Goal: Task Accomplishment & Management: Manage account settings

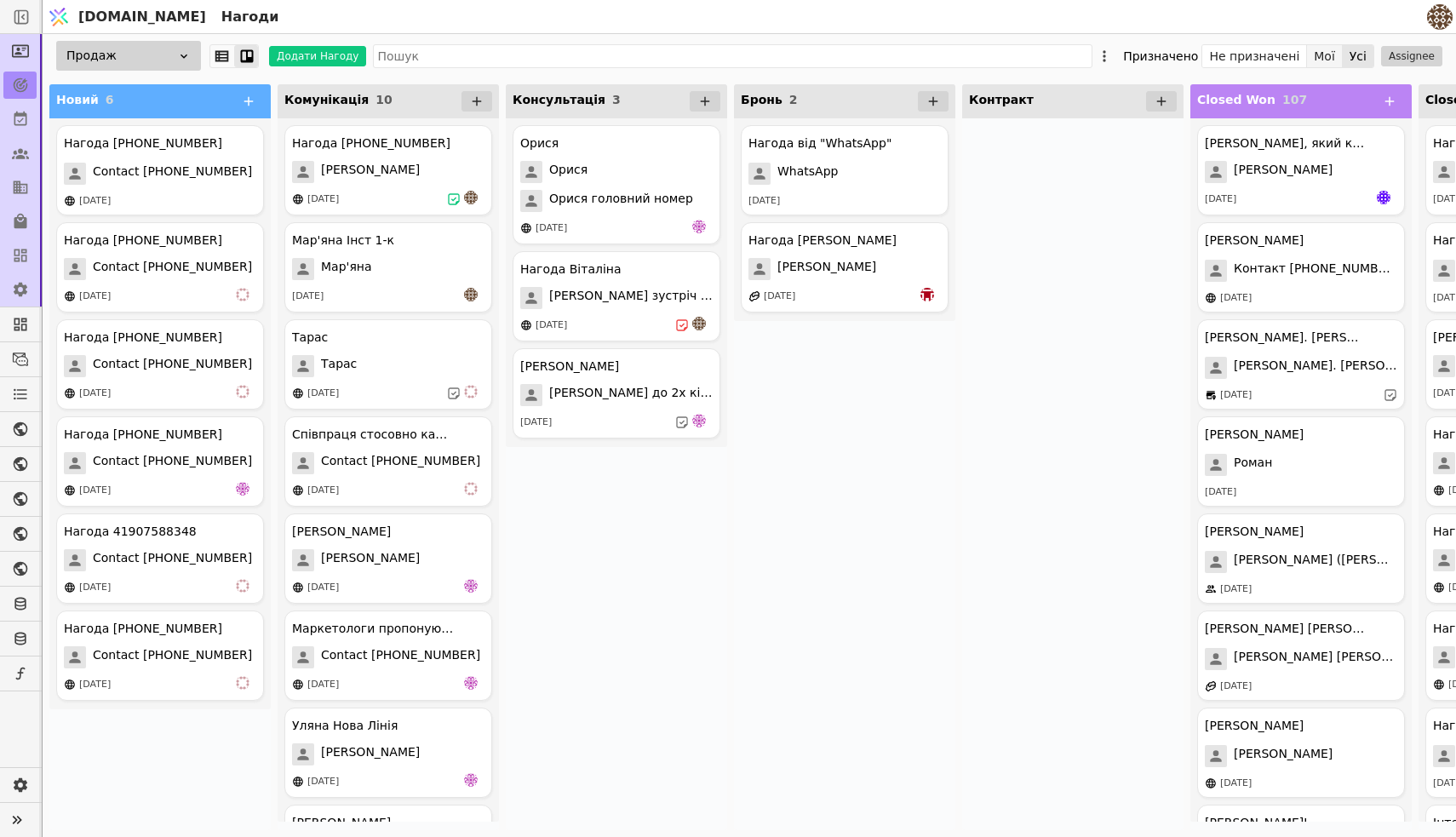
click at [1329, 56] on button "Мої" at bounding box center [1324, 56] width 36 height 24
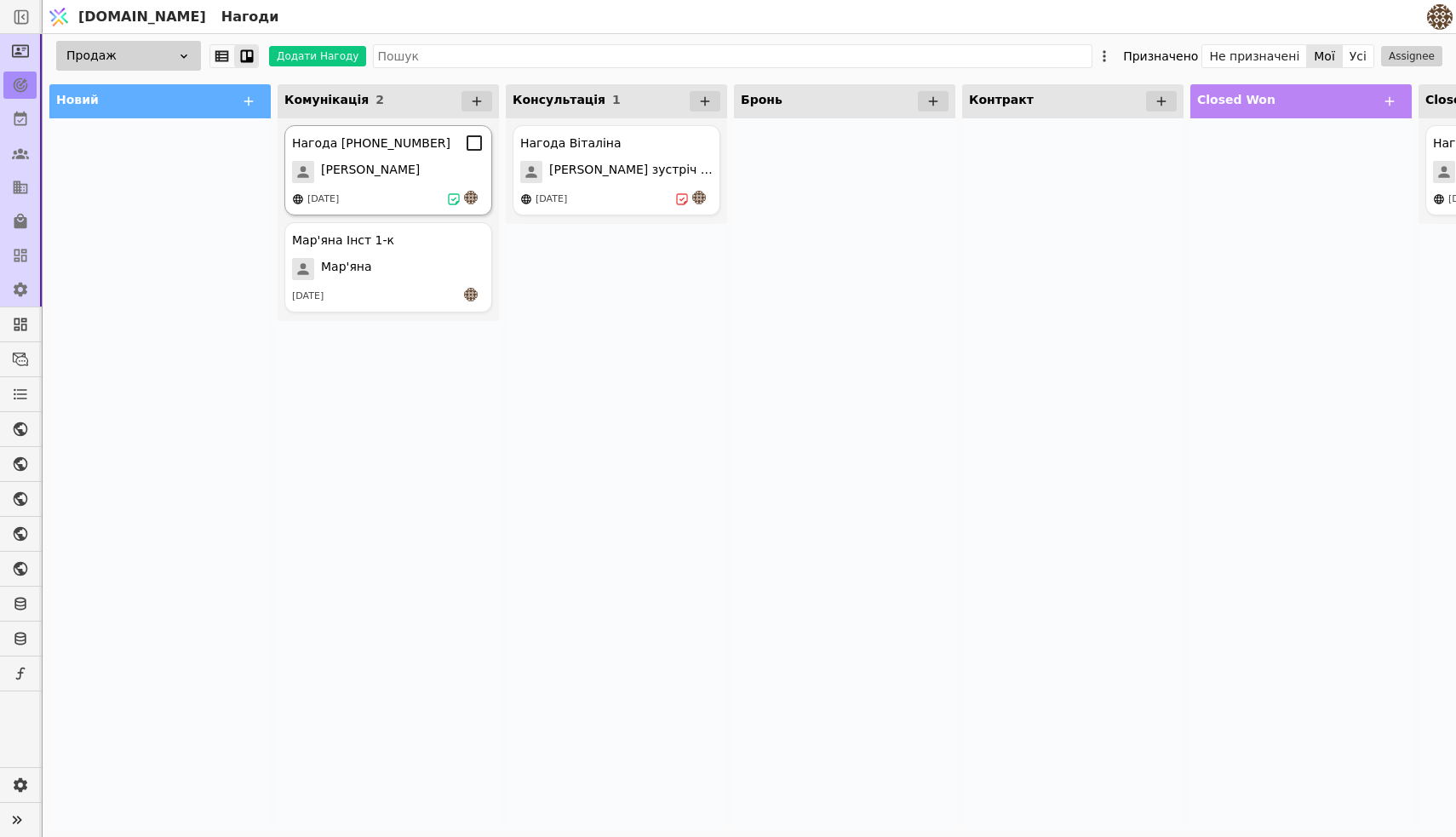
click at [405, 177] on div "[PERSON_NAME]" at bounding box center [388, 171] width 192 height 22
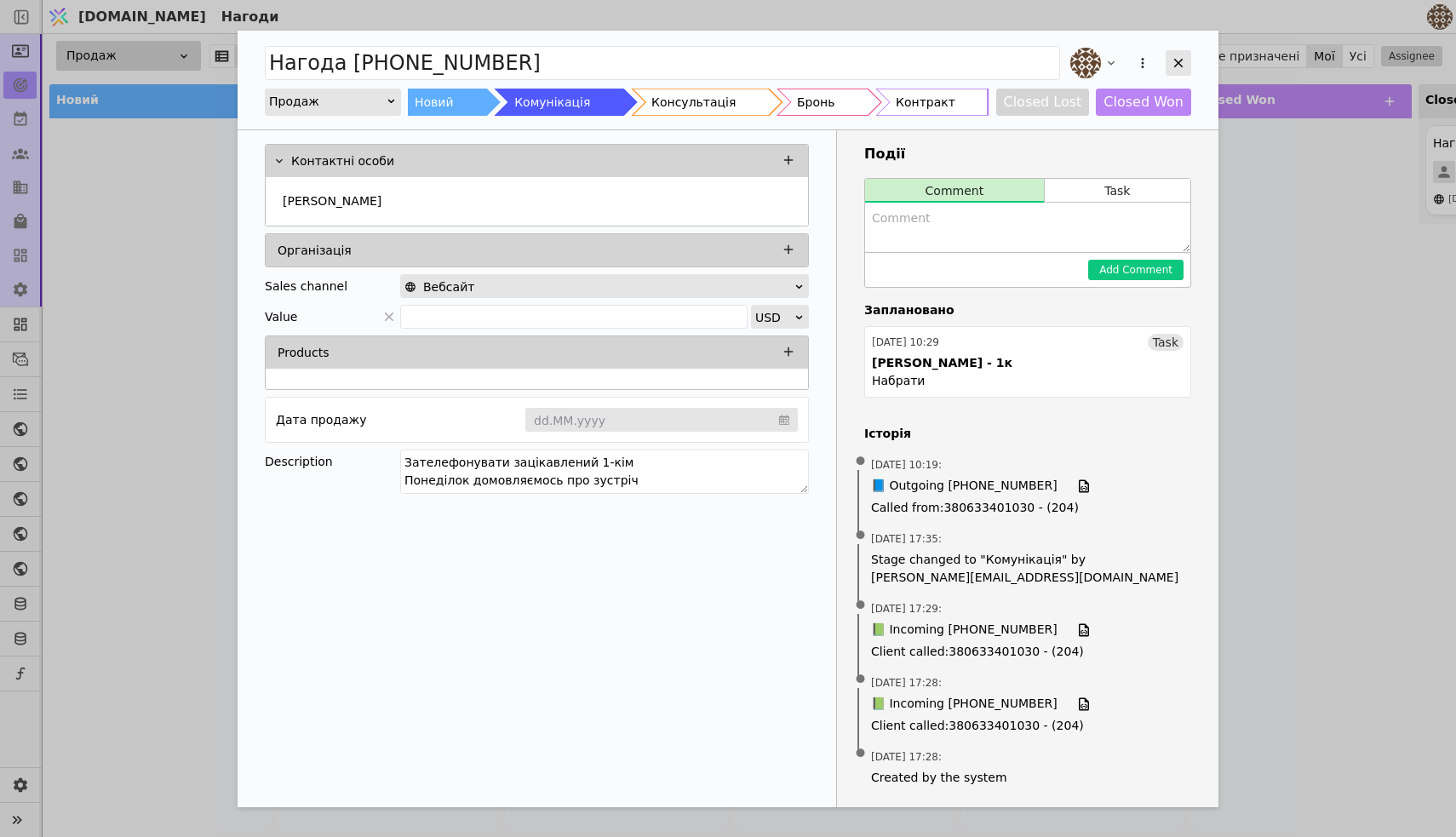
click at [1177, 55] on icon "Add Opportunity" at bounding box center [1178, 63] width 16 height 16
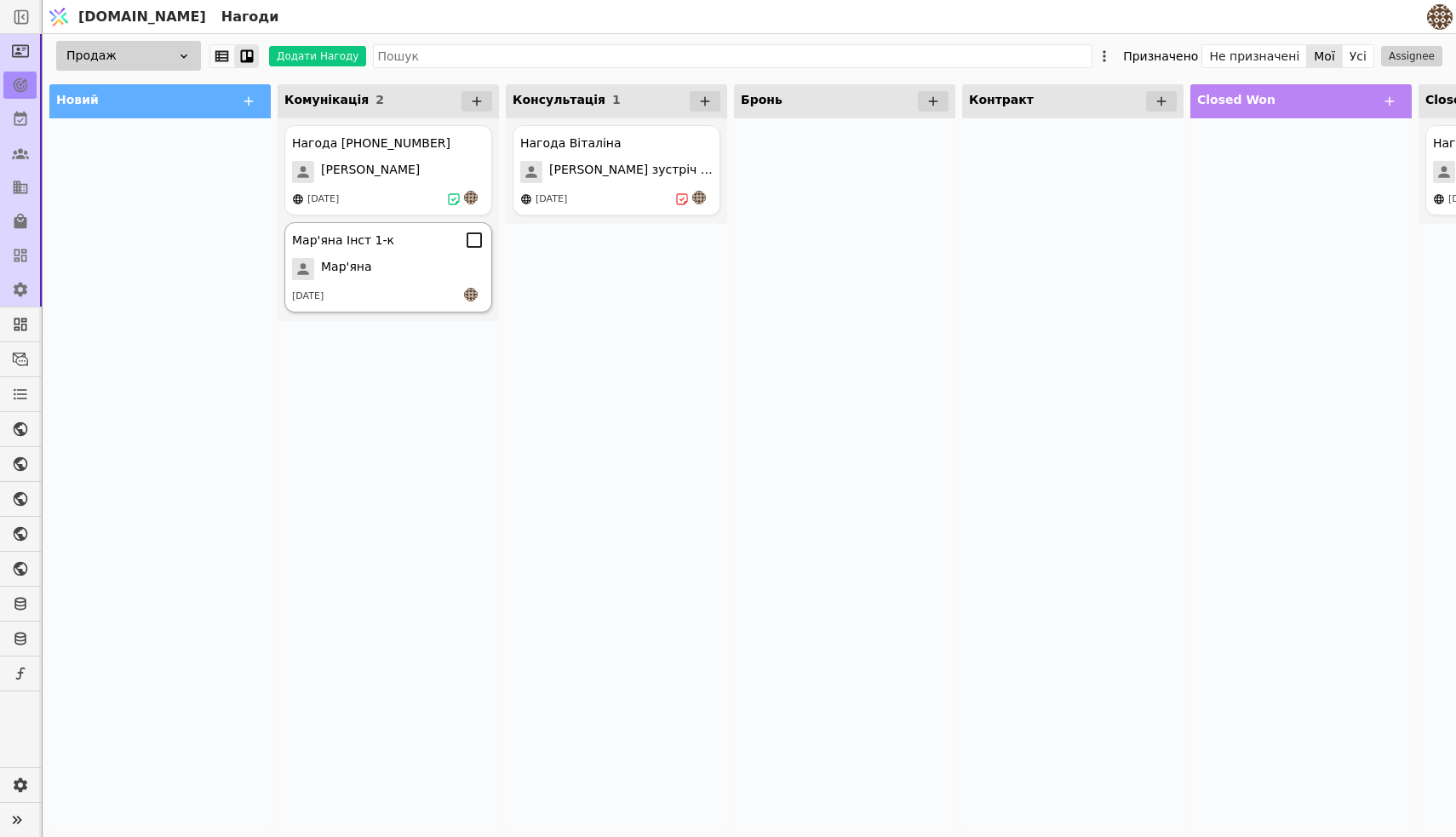
click at [368, 251] on div "Мар'яна Інст 1-к Мар'яна [DATE]" at bounding box center [389, 266] width 208 height 90
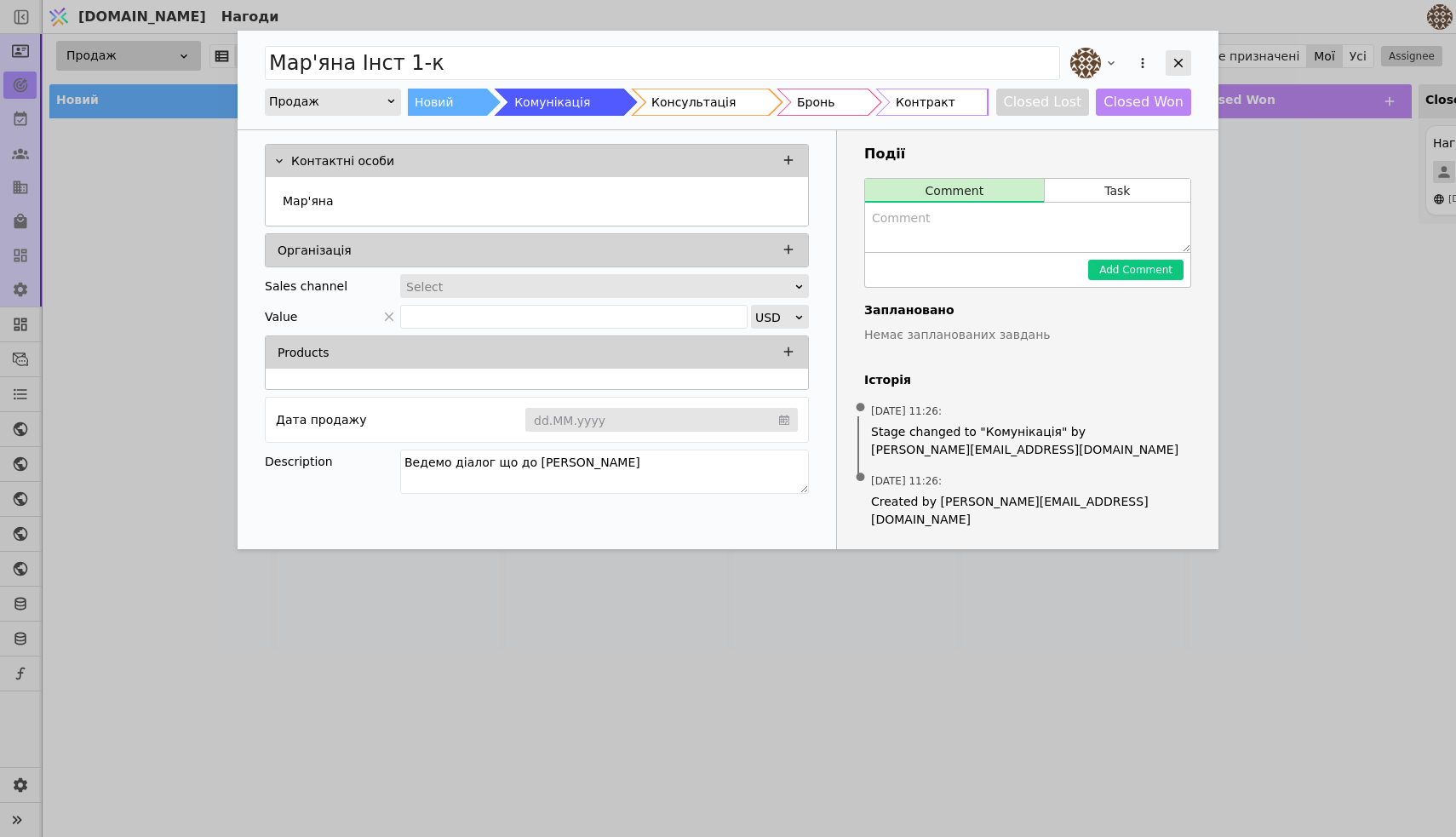
click at [1187, 53] on div "Add Opportunity" at bounding box center [1177, 63] width 25 height 25
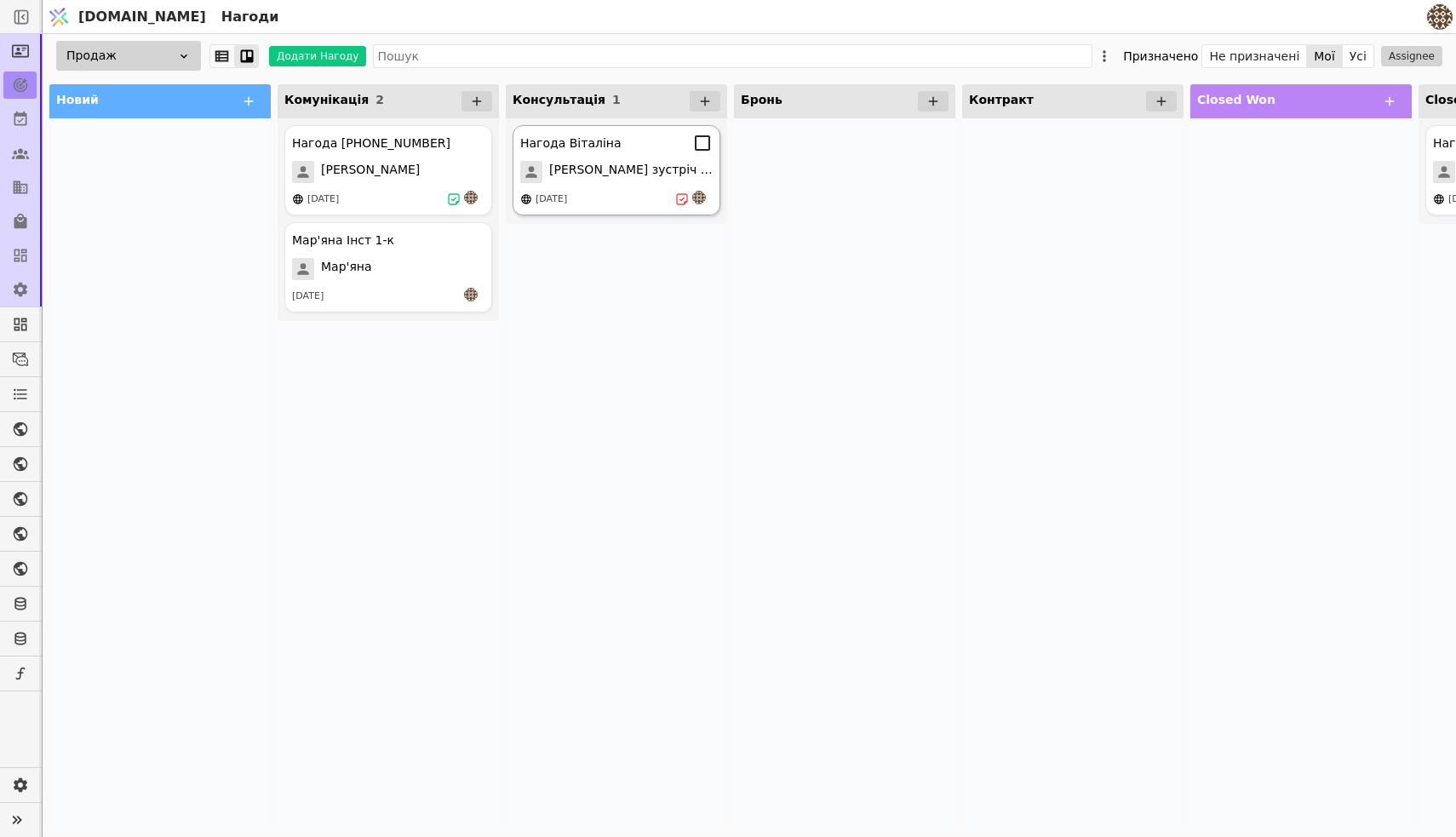
click at [613, 172] on span "[PERSON_NAME] зустріч 13.08" at bounding box center [631, 171] width 163 height 22
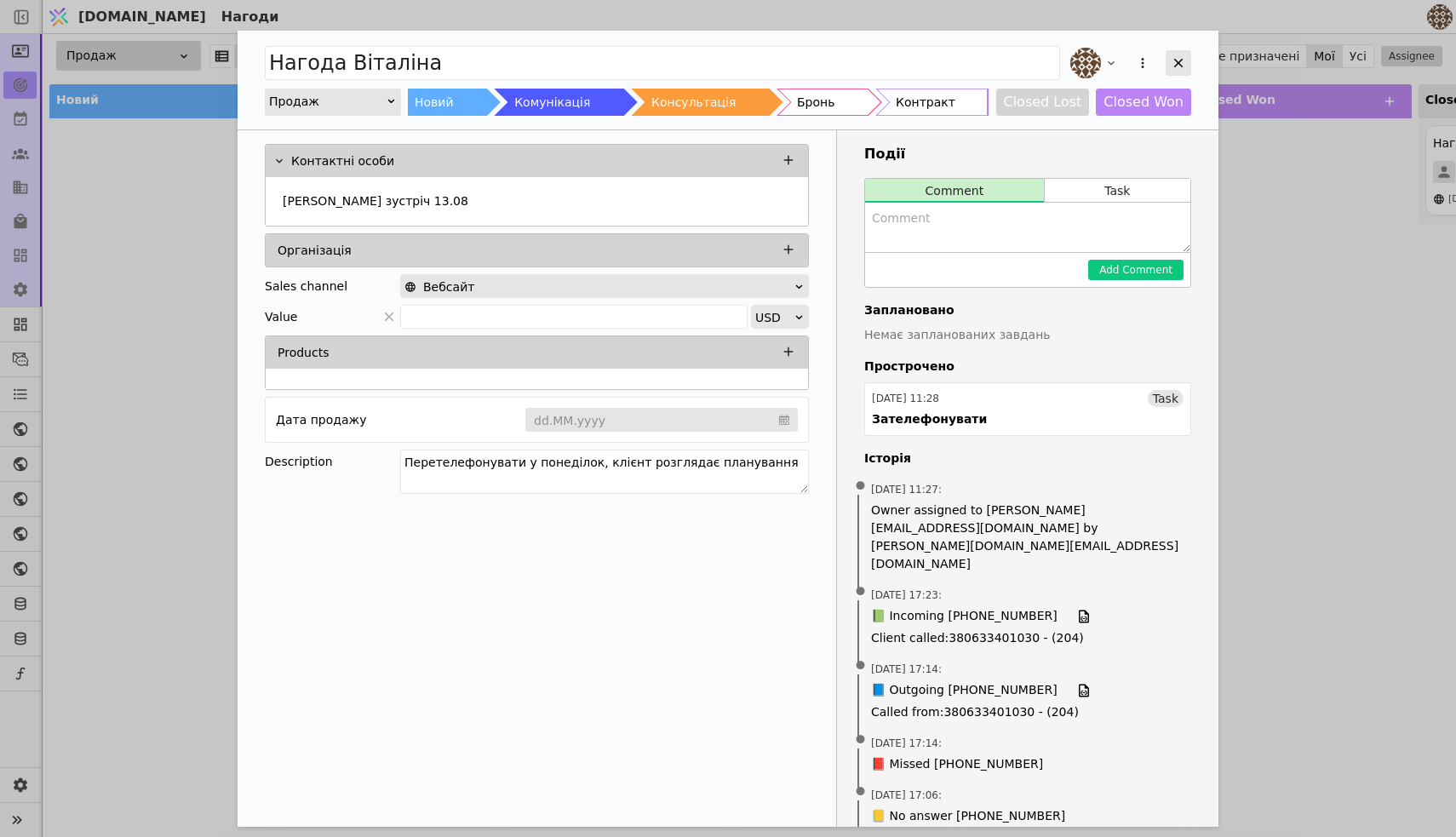
click at [1186, 56] on div "Add Opportunity" at bounding box center [1177, 63] width 25 height 25
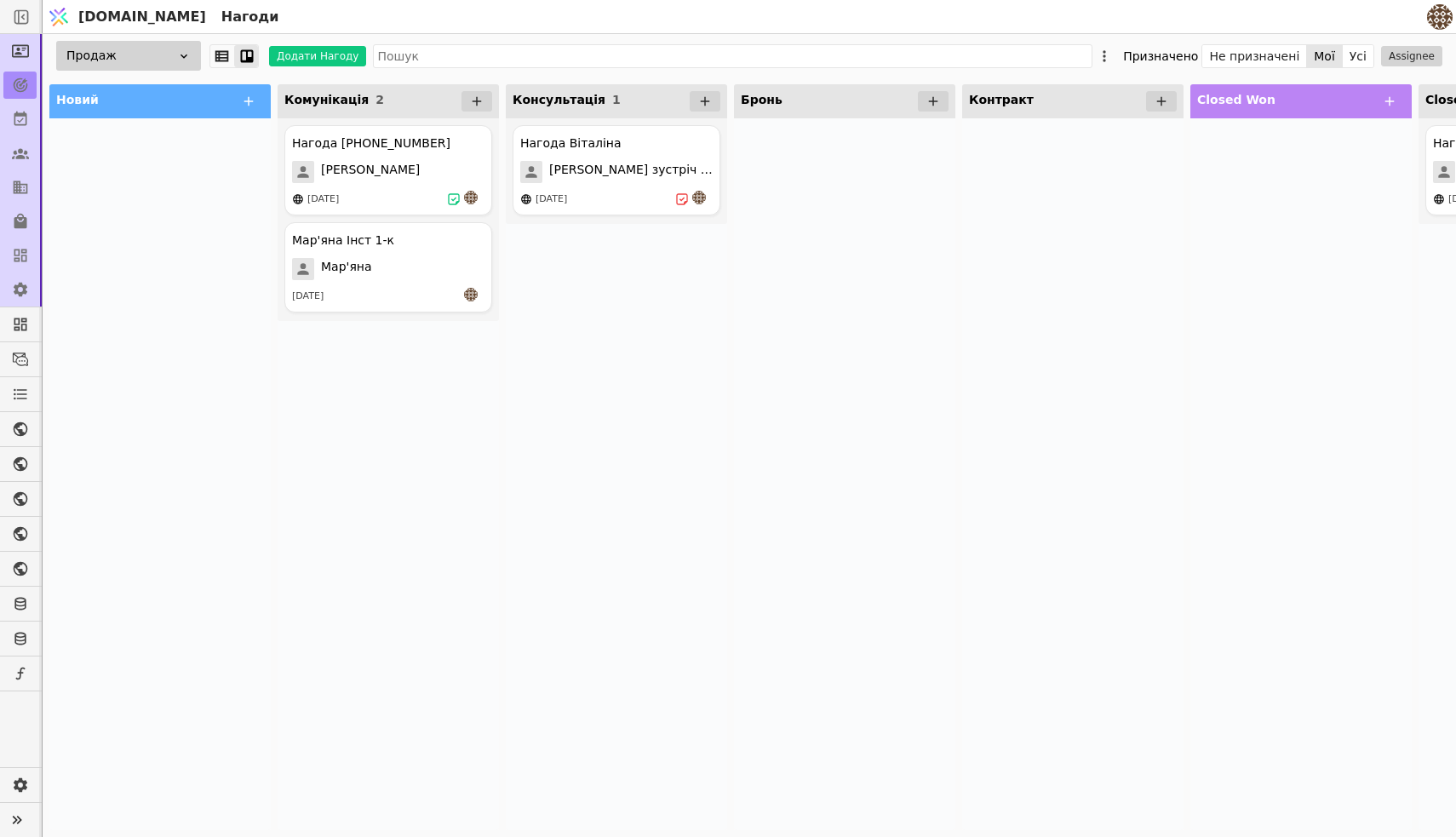
click at [878, 200] on div at bounding box center [844, 474] width 221 height 712
click at [690, 230] on div "Нагода [PERSON_NAME] зустріч 13.08 [DATE]" at bounding box center [616, 474] width 221 height 712
click at [1357, 59] on button "Усі" at bounding box center [1357, 56] width 31 height 24
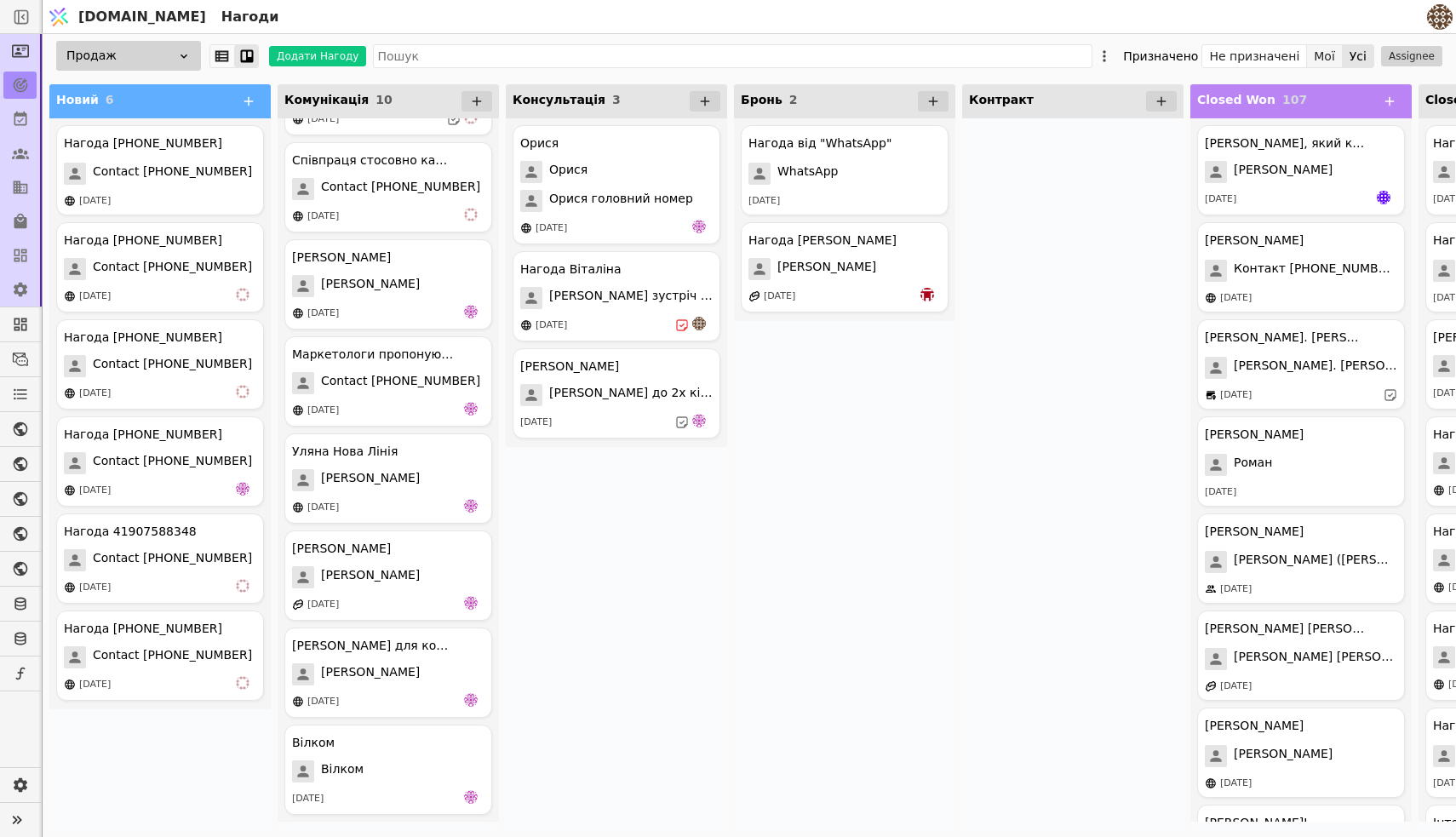
click at [1328, 59] on button "Мої" at bounding box center [1324, 56] width 36 height 24
